Goal: Submit feedback/report problem

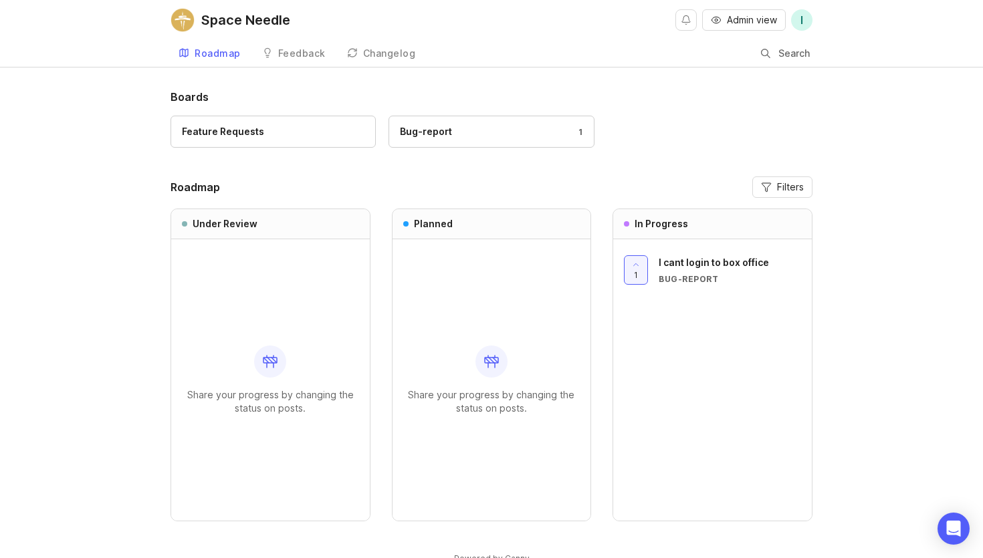
click at [289, 52] on div "Feedback" at bounding box center [301, 53] width 47 height 9
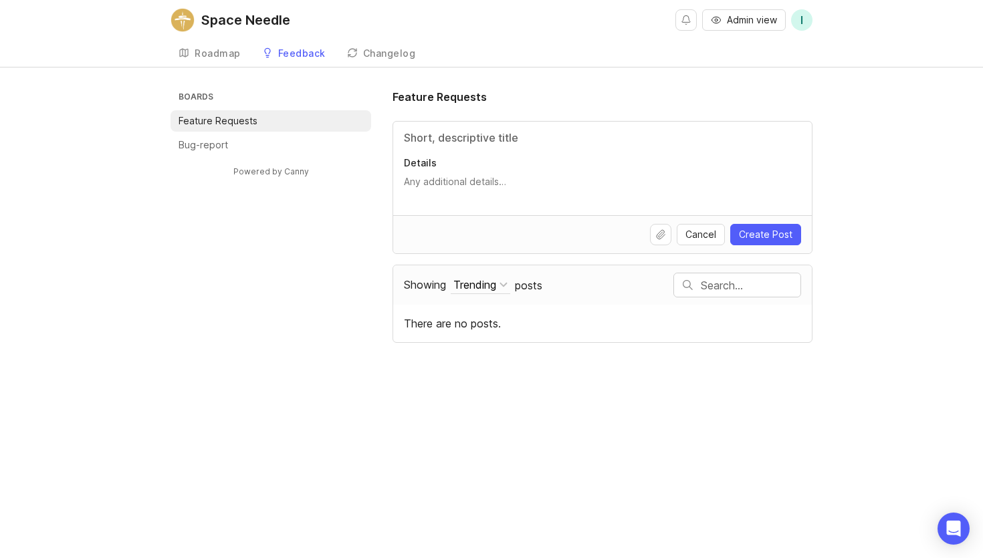
click at [233, 148] on li "Bug-report" at bounding box center [271, 144] width 201 height 21
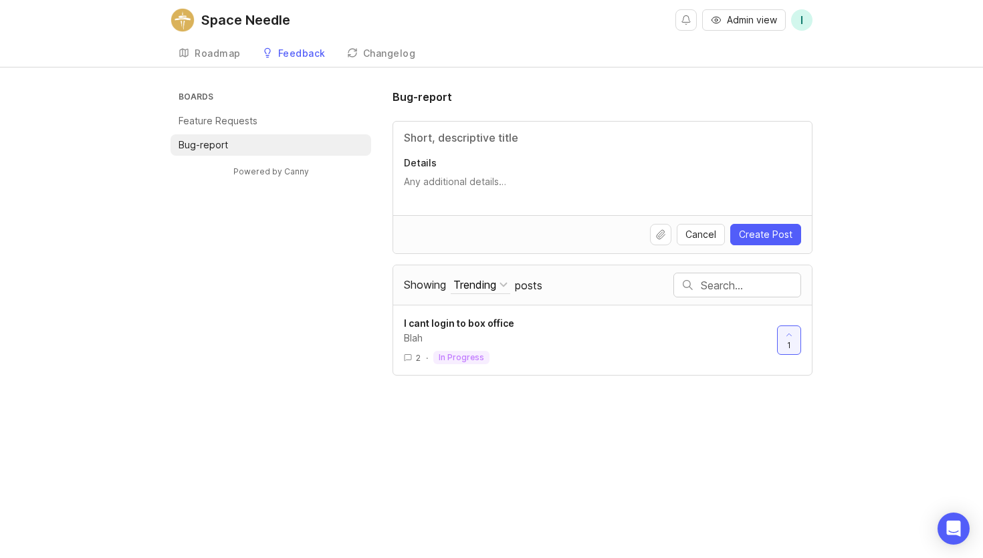
click at [445, 332] on div "Blah" at bounding box center [585, 338] width 362 height 15
